Goal: Task Accomplishment & Management: Use online tool/utility

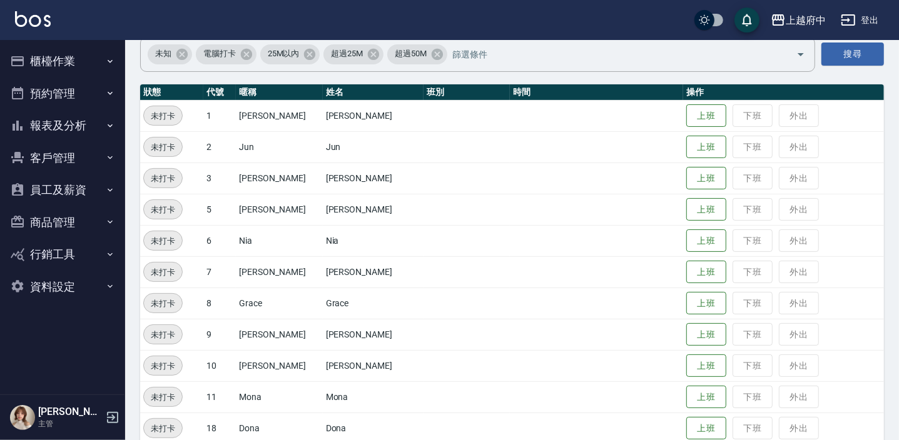
scroll to position [113, 0]
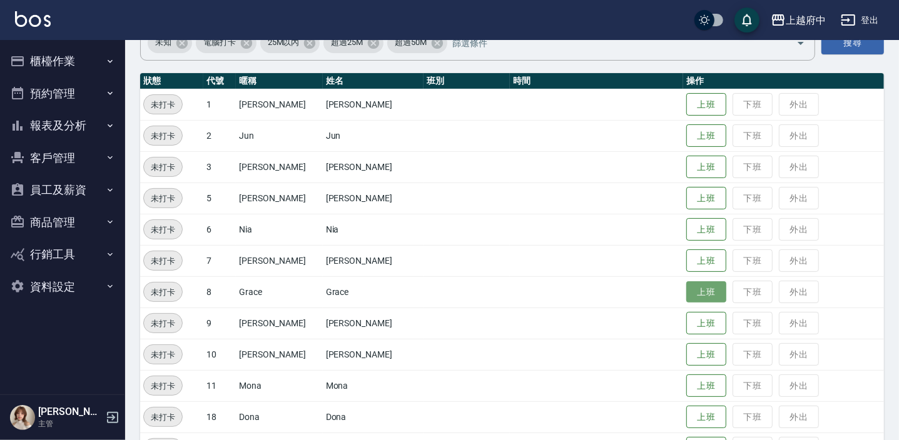
click at [688, 292] on button "上班" at bounding box center [706, 293] width 40 height 22
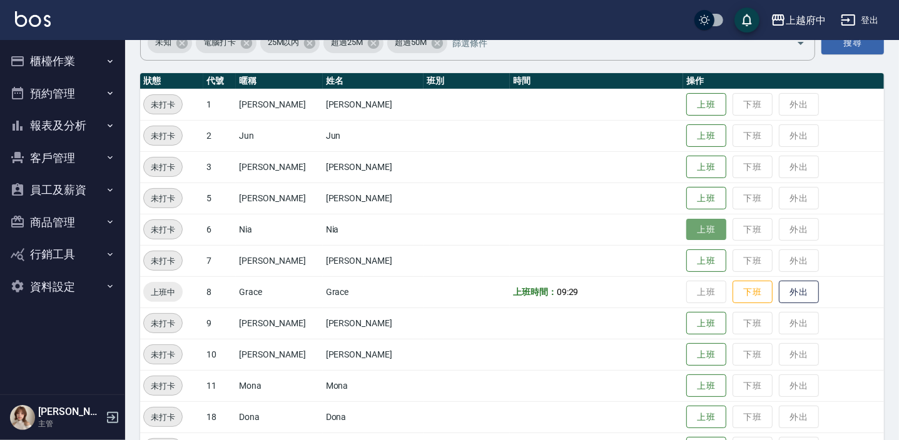
click at [696, 223] on button "上班" at bounding box center [706, 230] width 40 height 22
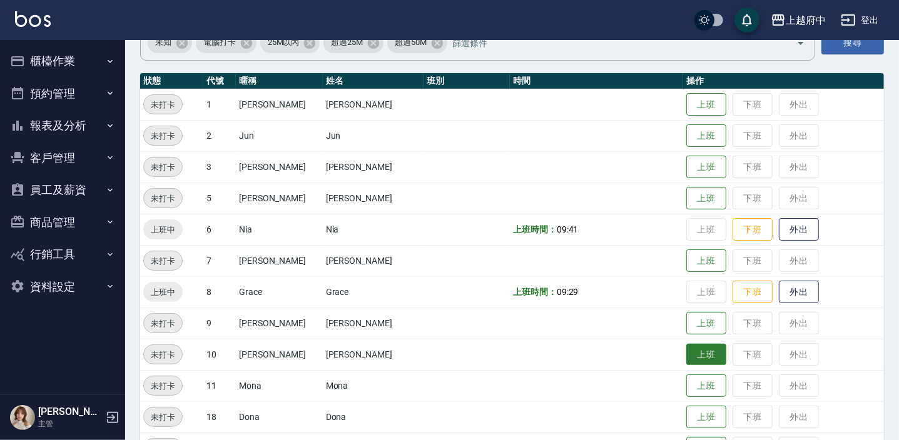
click at [686, 363] on button "上班" at bounding box center [706, 355] width 40 height 22
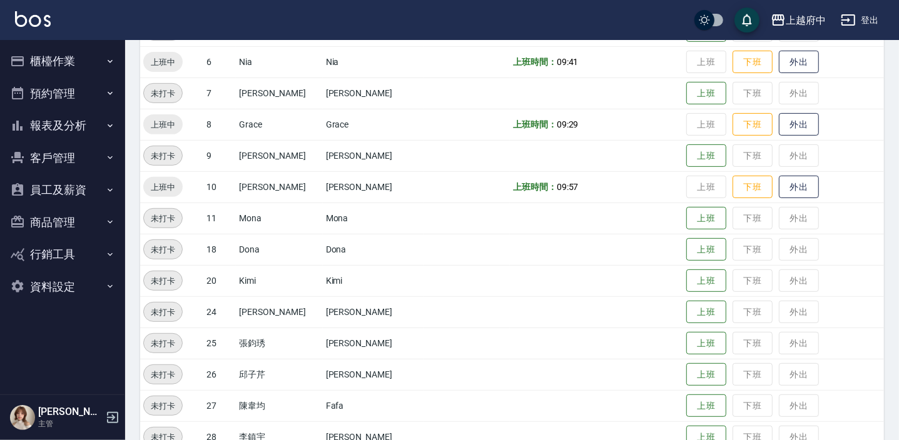
scroll to position [284, 0]
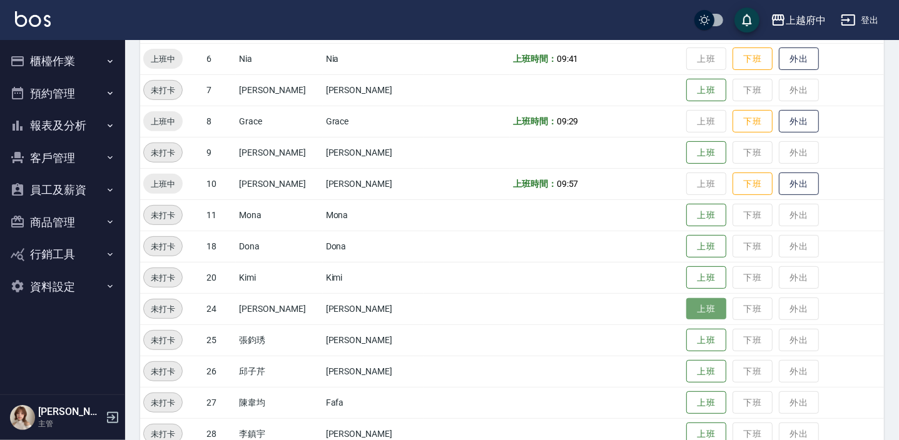
click at [686, 306] on button "上班" at bounding box center [706, 309] width 40 height 22
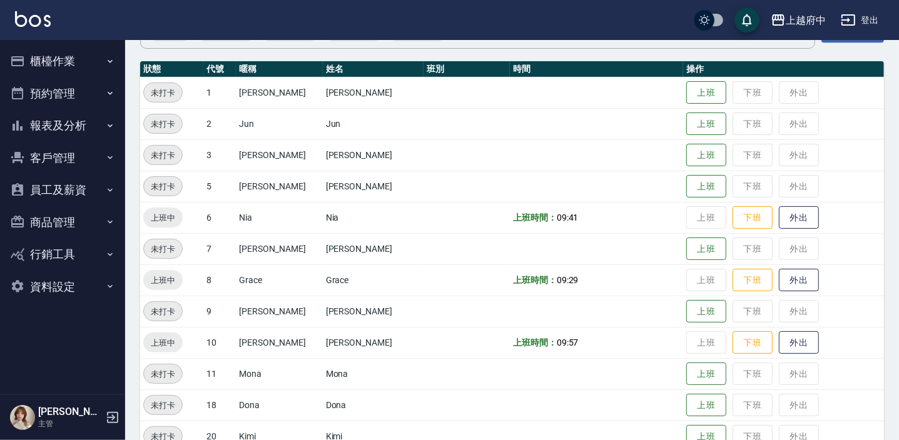
scroll to position [0, 0]
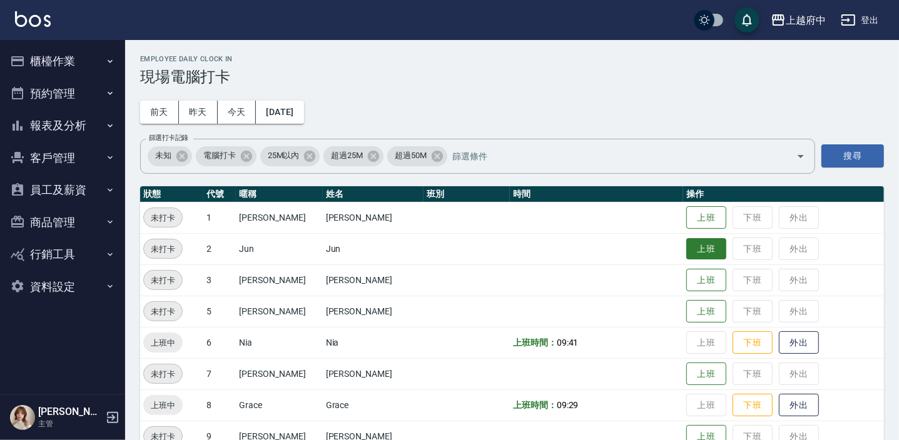
click at [698, 245] on button "上班" at bounding box center [706, 249] width 40 height 22
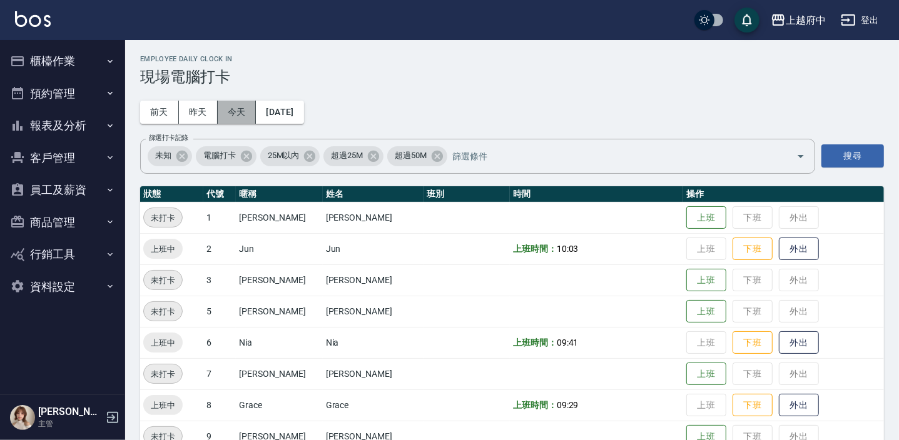
click at [241, 113] on button "今天" at bounding box center [237, 112] width 39 height 23
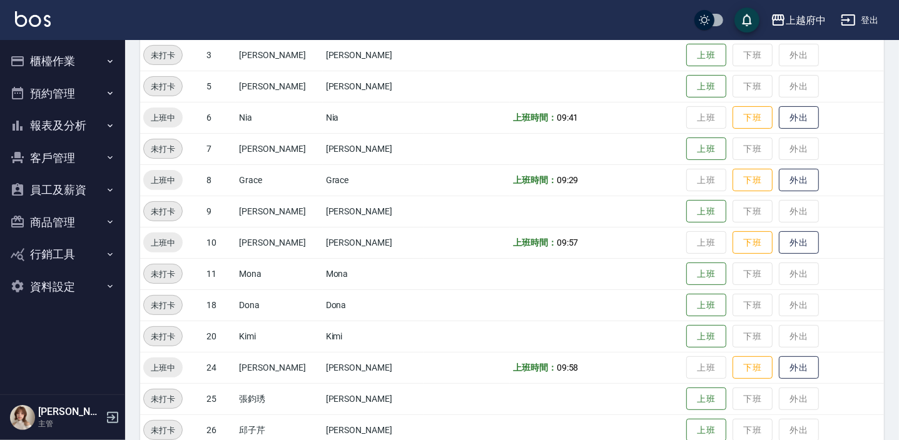
scroll to position [227, 0]
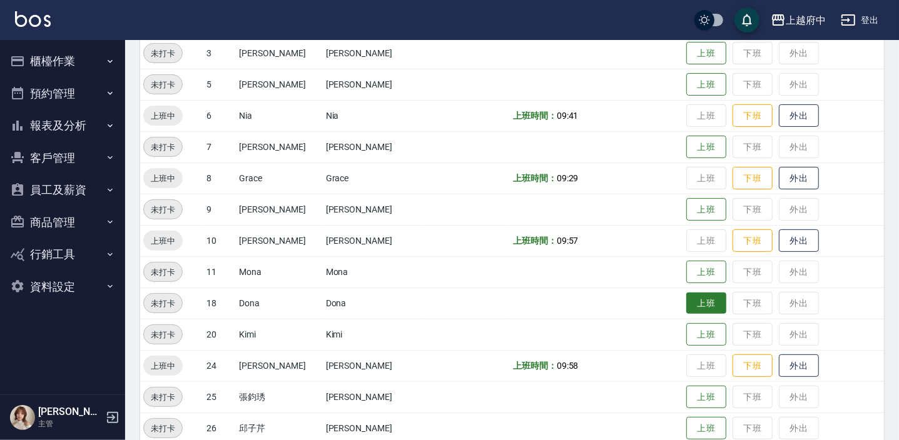
click at [701, 309] on button "上班" at bounding box center [706, 304] width 40 height 22
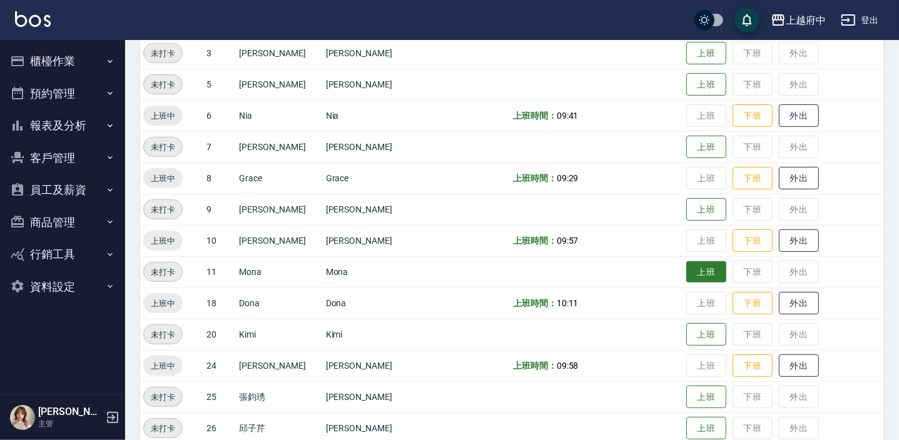
click at [699, 274] on button "上班" at bounding box center [706, 273] width 40 height 22
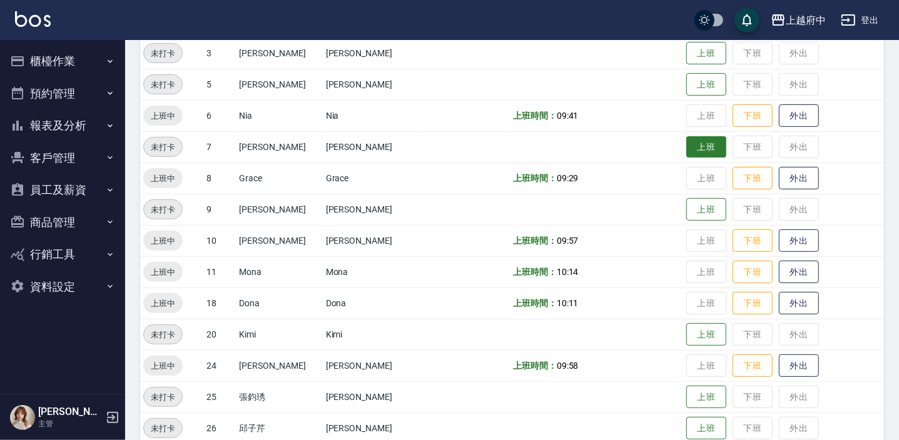
click at [686, 143] on button "上班" at bounding box center [706, 147] width 40 height 22
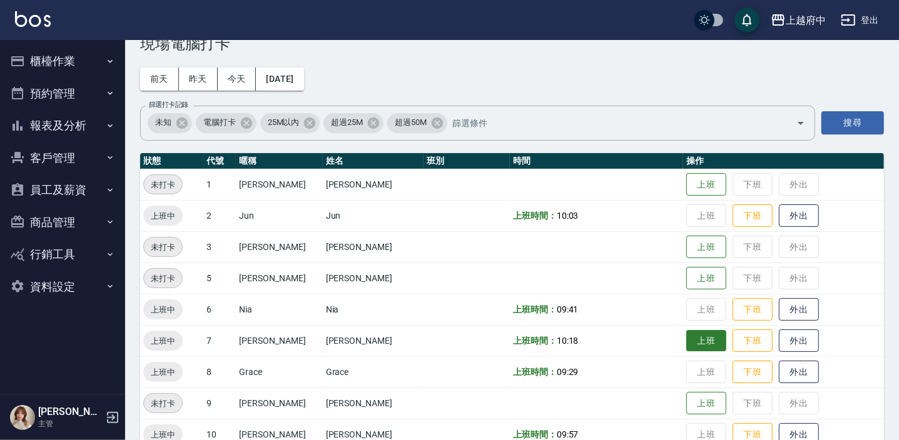
scroll to position [0, 0]
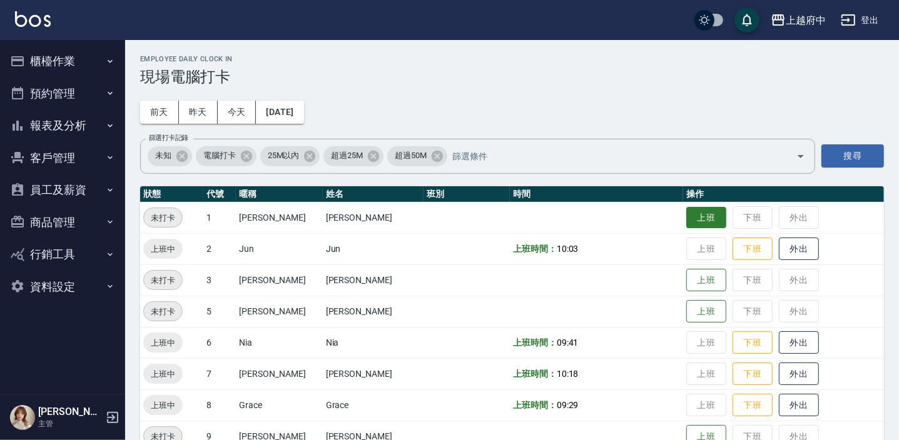
click at [693, 208] on button "上班" at bounding box center [706, 218] width 40 height 22
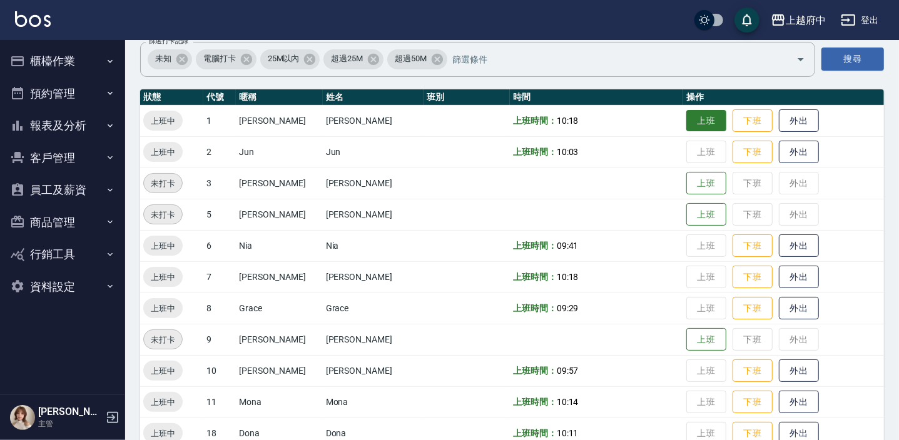
scroll to position [101, 0]
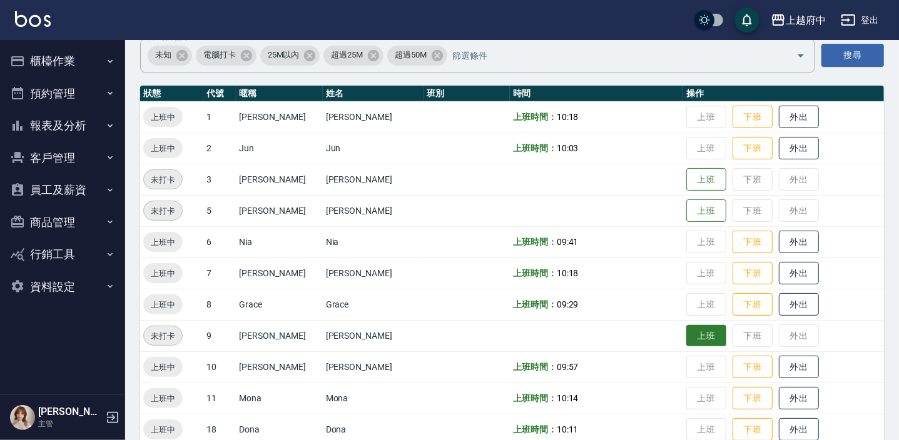
click at [693, 340] on button "上班" at bounding box center [706, 336] width 40 height 22
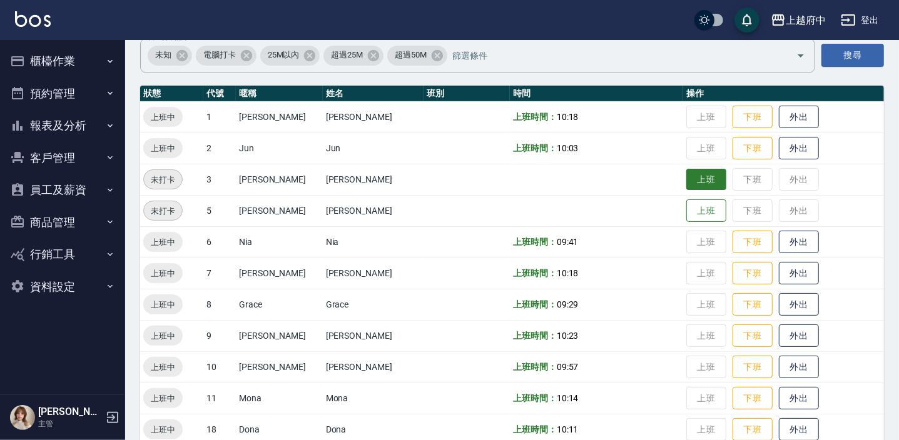
click at [700, 175] on button "上班" at bounding box center [706, 180] width 40 height 22
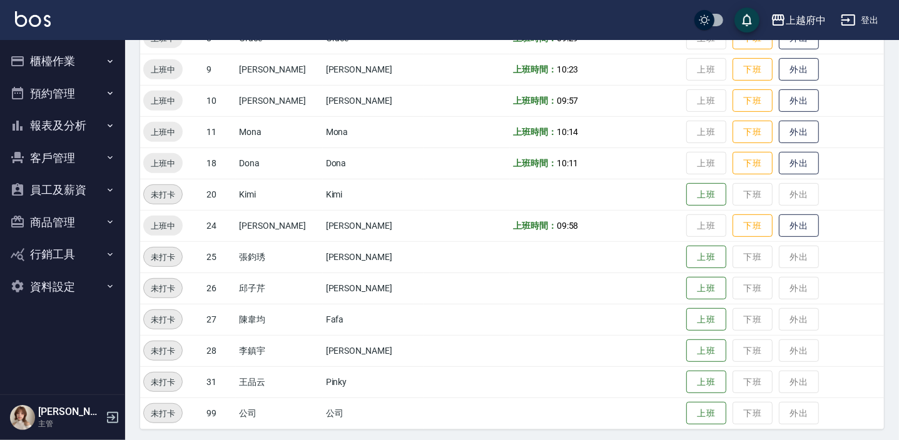
scroll to position [371, 0]
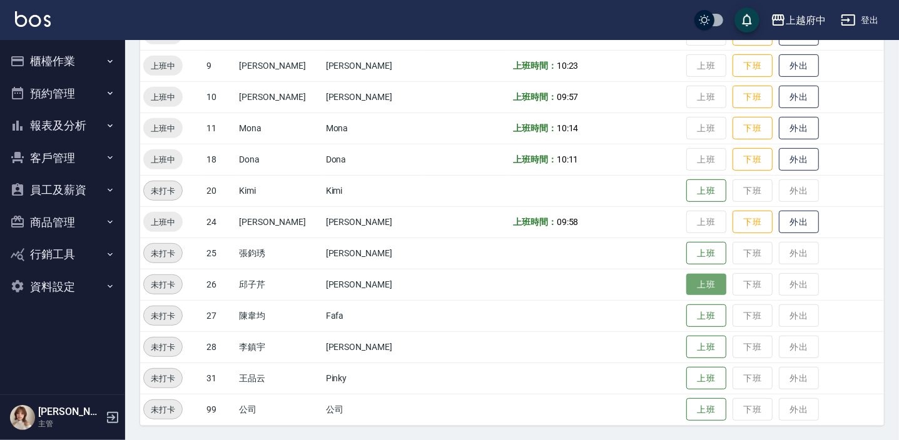
click at [686, 281] on button "上班" at bounding box center [706, 285] width 40 height 22
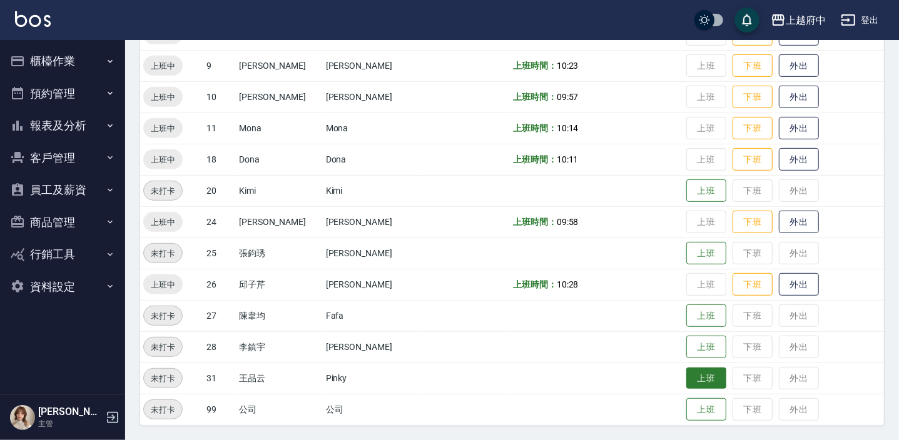
click at [694, 377] on button "上班" at bounding box center [706, 379] width 40 height 22
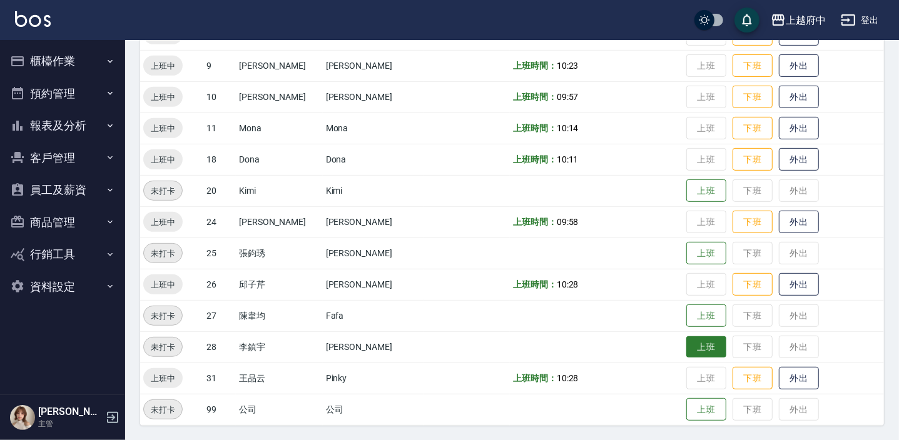
click at [698, 340] on button "上班" at bounding box center [706, 348] width 40 height 22
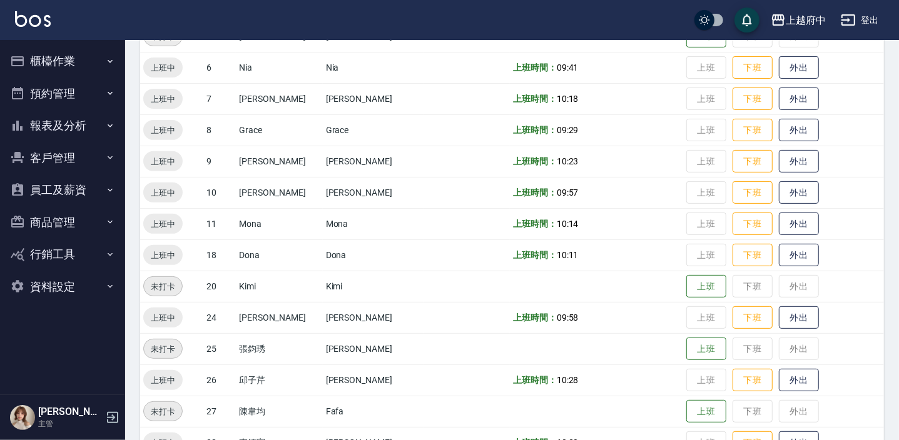
scroll to position [282, 0]
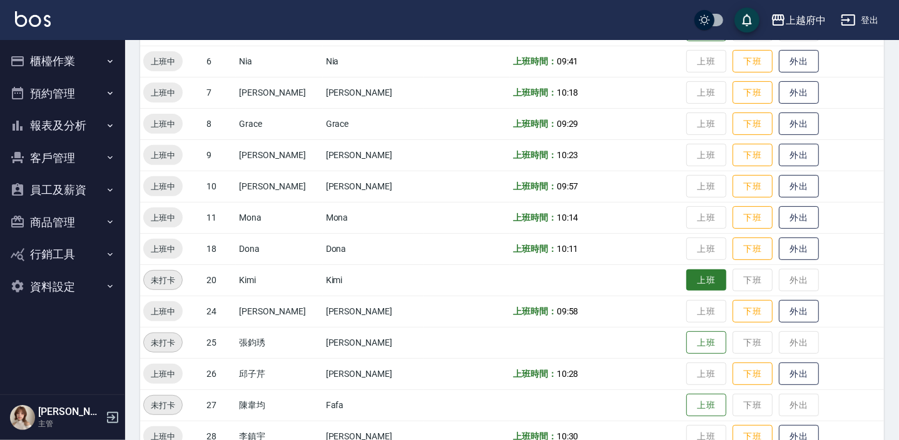
click at [692, 275] on button "上班" at bounding box center [706, 281] width 40 height 22
